Goal: Check status: Check status

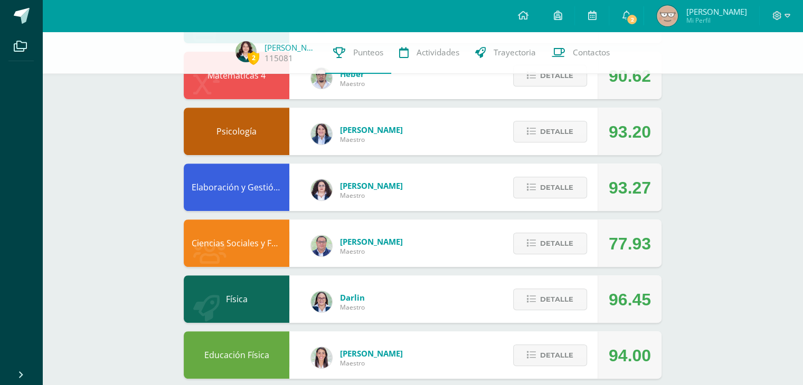
scroll to position [396, 0]
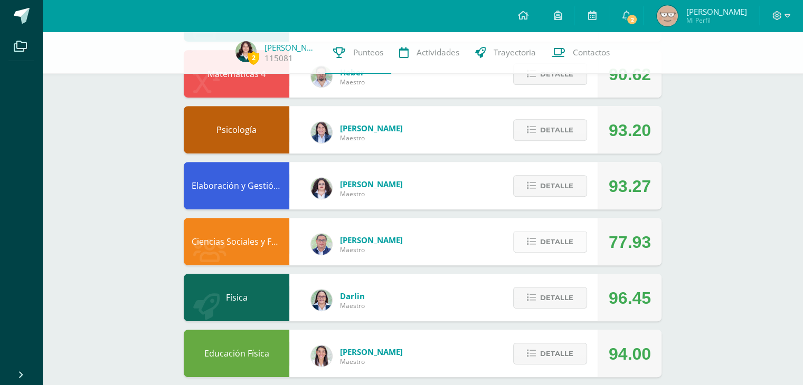
click at [559, 247] on span "Detalle" at bounding box center [556, 242] width 33 height 20
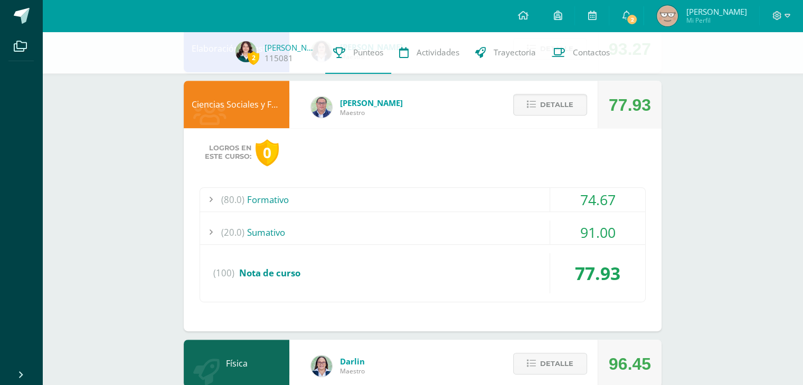
click at [617, 200] on div "74.67" at bounding box center [597, 200] width 95 height 24
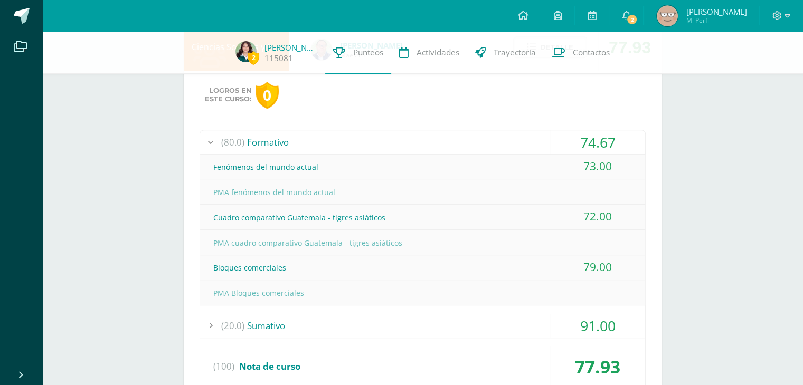
scroll to position [591, 0]
click at [612, 347] on div "77.93" at bounding box center [597, 366] width 95 height 40
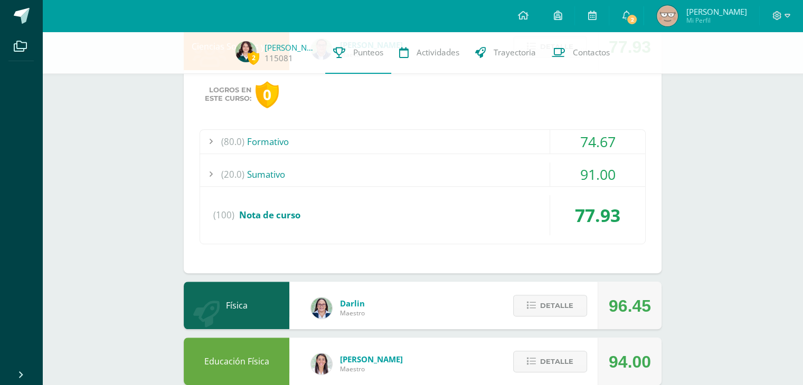
click at [613, 182] on div "91.00" at bounding box center [597, 175] width 95 height 24
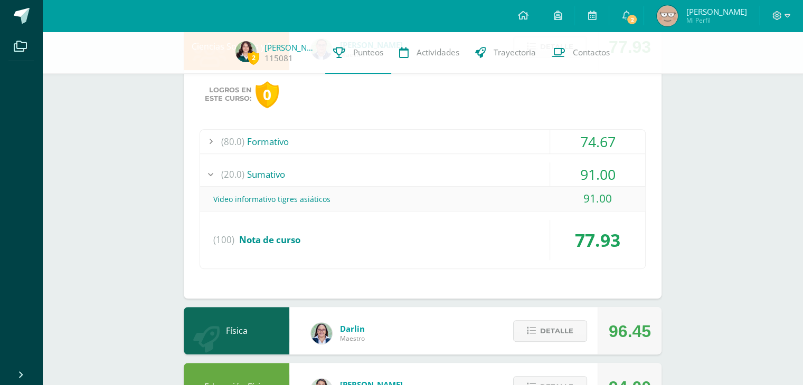
click at [605, 132] on div "74.67" at bounding box center [597, 142] width 95 height 24
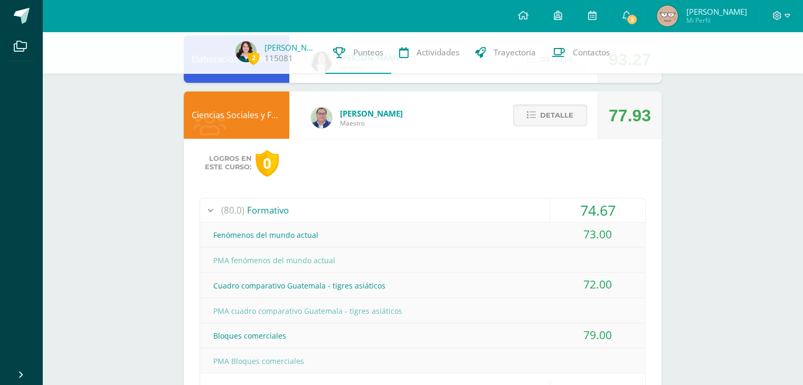
scroll to position [523, 0]
click at [612, 212] on div "74.67" at bounding box center [597, 209] width 95 height 24
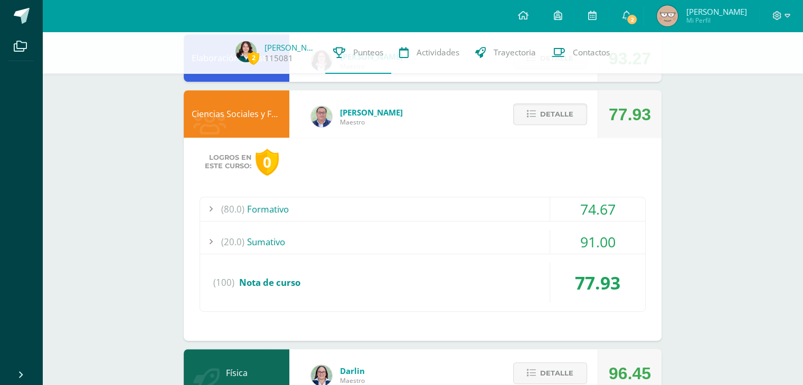
click at [613, 236] on div "91.00" at bounding box center [597, 242] width 95 height 24
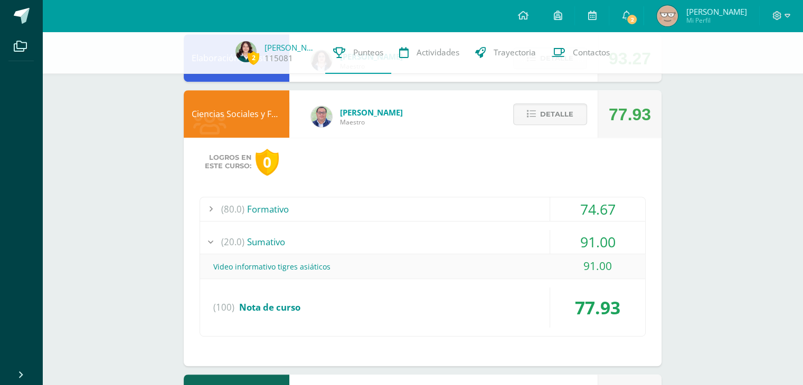
click at [622, 264] on div "91.00" at bounding box center [597, 266] width 95 height 24
click at [570, 112] on span "Detalle" at bounding box center [556, 114] width 33 height 20
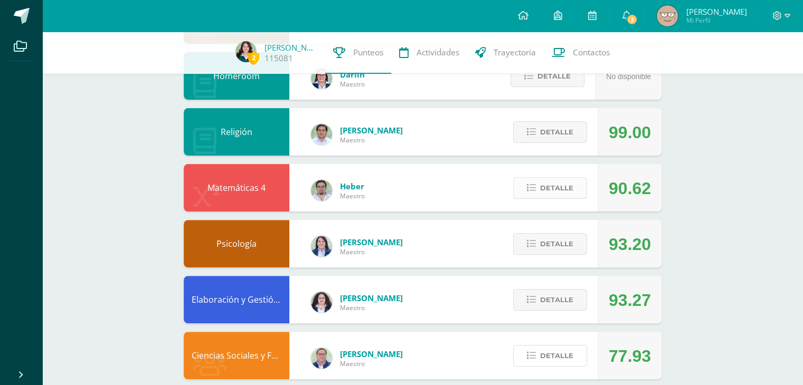
scroll to position [281, 0]
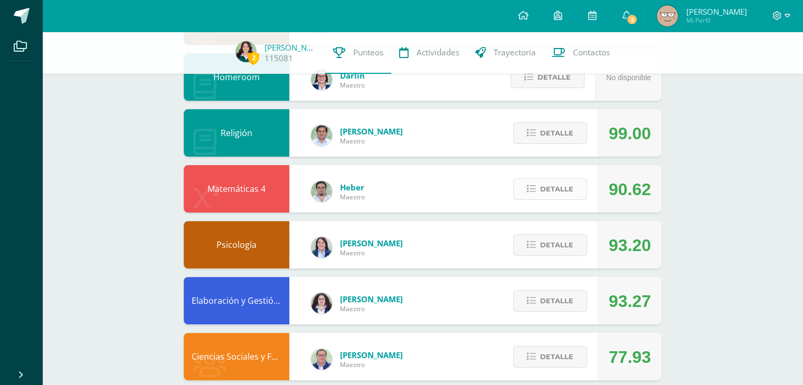
click at [546, 189] on span "Detalle" at bounding box center [556, 189] width 33 height 20
click at [546, 189] on span at bounding box center [549, 189] width 51 height 14
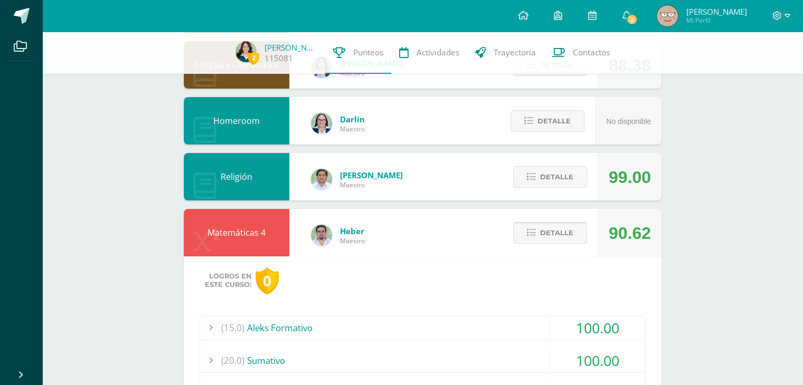
scroll to position [275, 0]
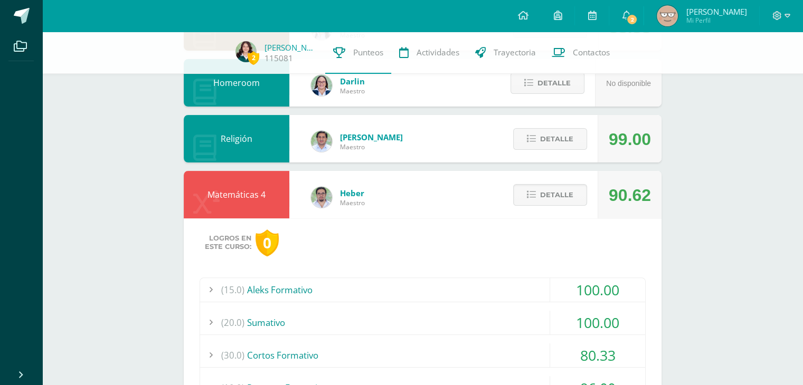
click at [509, 284] on div "(15.0) Aleks Formativo" at bounding box center [422, 290] width 445 height 24
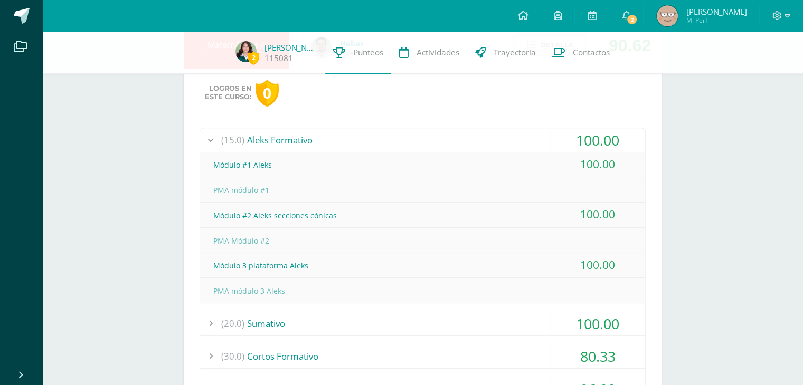
scroll to position [432, 0]
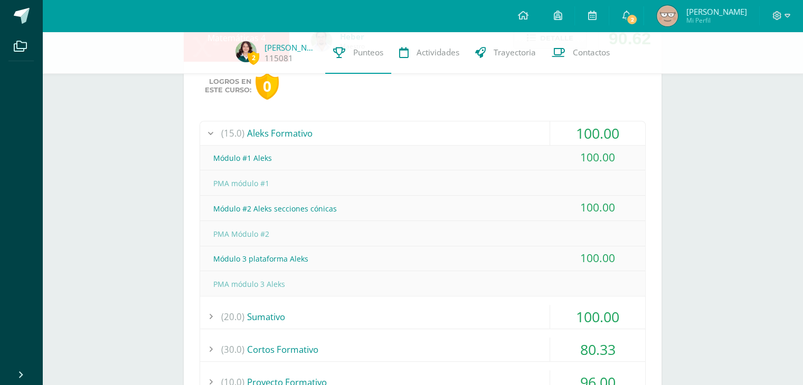
click at [510, 325] on div "(20.0) [GEOGRAPHIC_DATA]" at bounding box center [422, 317] width 445 height 24
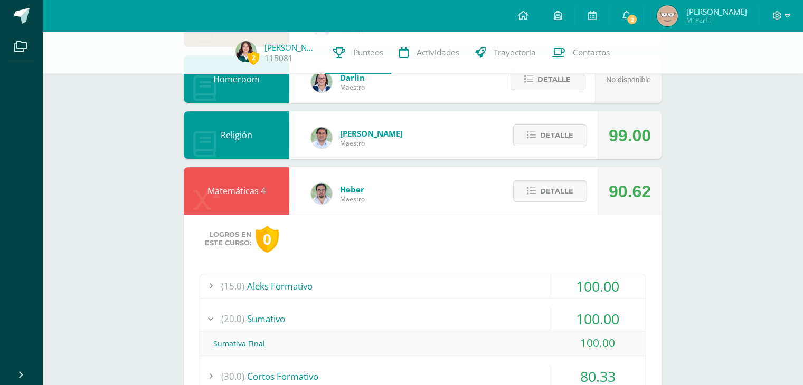
scroll to position [0, 0]
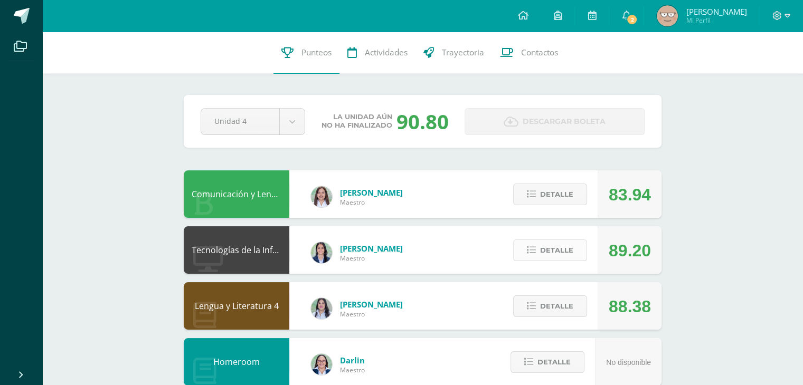
click at [543, 256] on span "Detalle" at bounding box center [556, 251] width 33 height 20
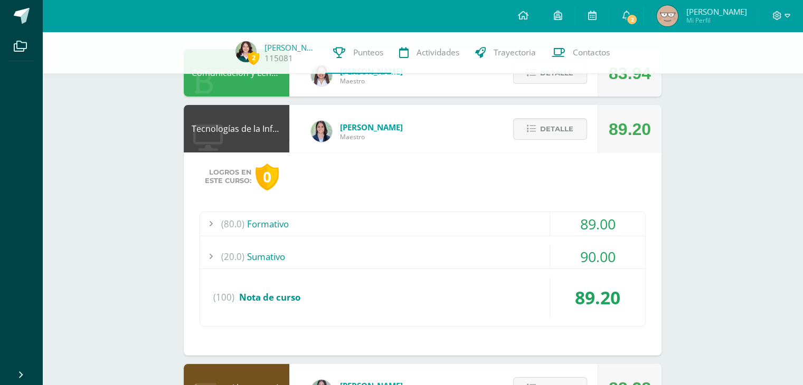
scroll to position [118, 0]
click at [484, 207] on div "Logros en este curso: 0 (80.0) Formativo 89.00 Etiquetas de estructura" at bounding box center [423, 253] width 478 height 203
click at [486, 222] on div "(80.0) Formativo" at bounding box center [422, 224] width 445 height 24
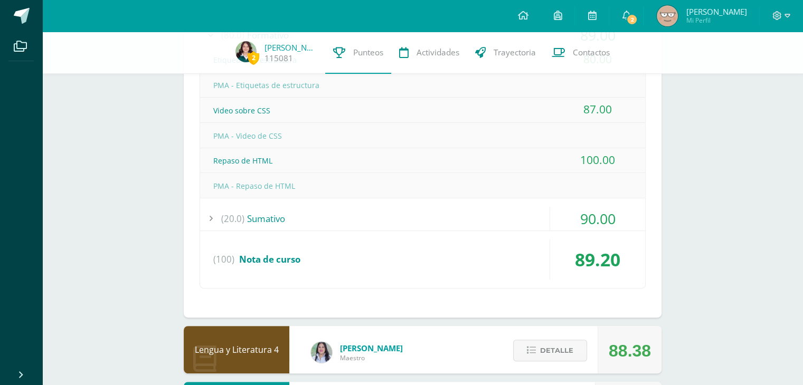
scroll to position [306, 0]
